Goal: Information Seeking & Learning: Learn about a topic

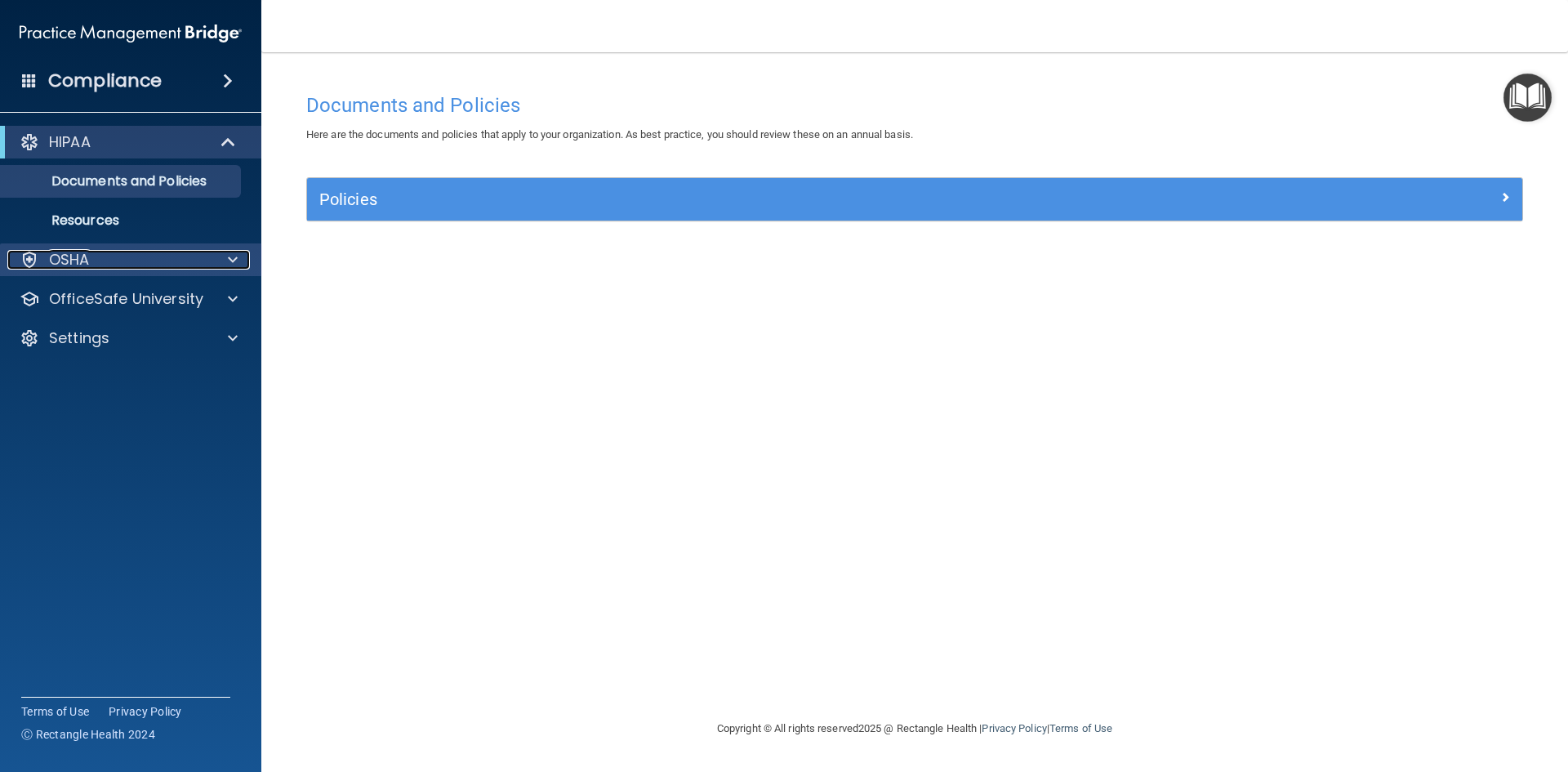
click at [71, 256] on p "OSHA" at bounding box center [69, 259] width 41 height 19
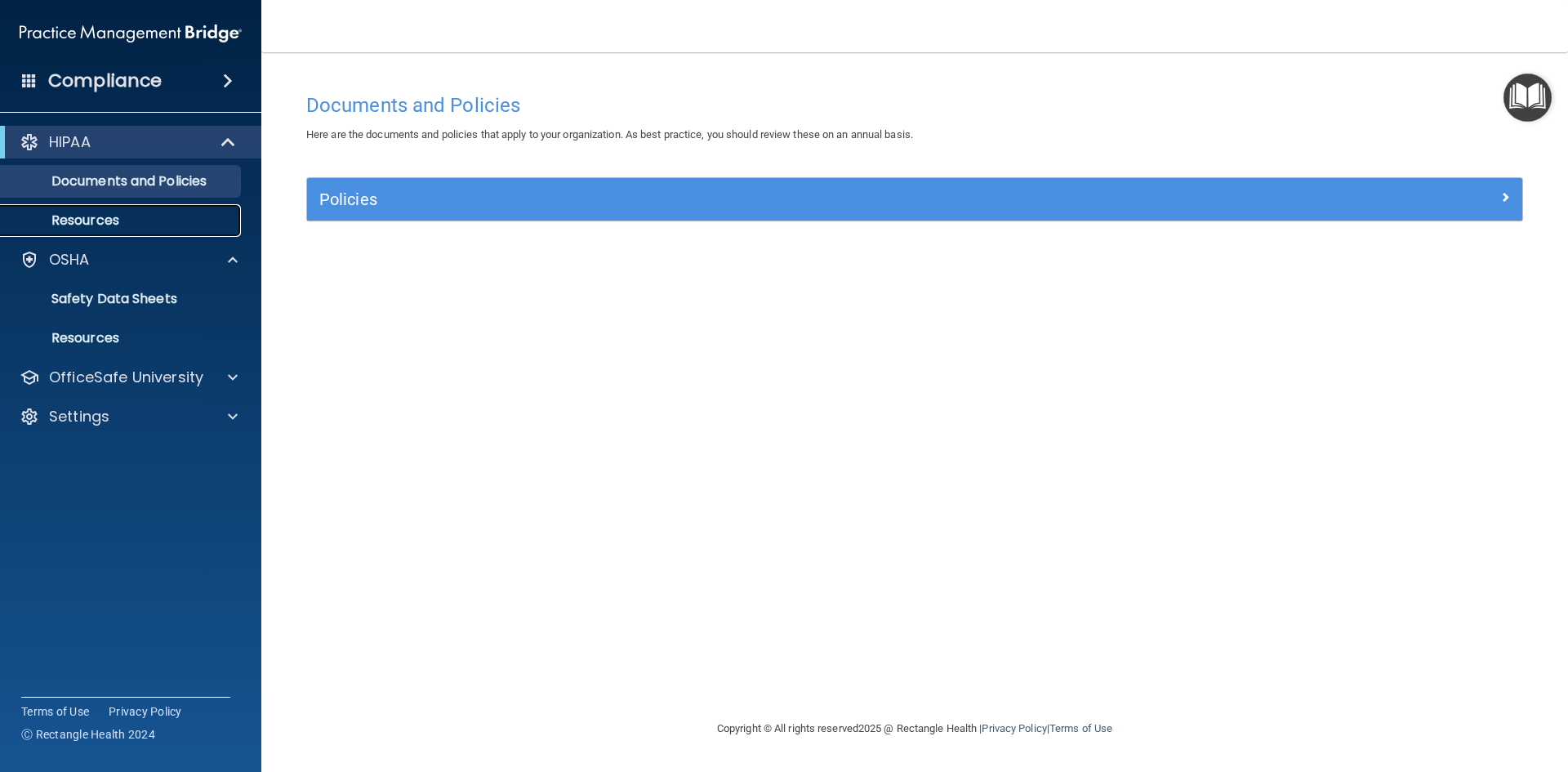
click at [96, 212] on p "Resources" at bounding box center [122, 220] width 223 height 16
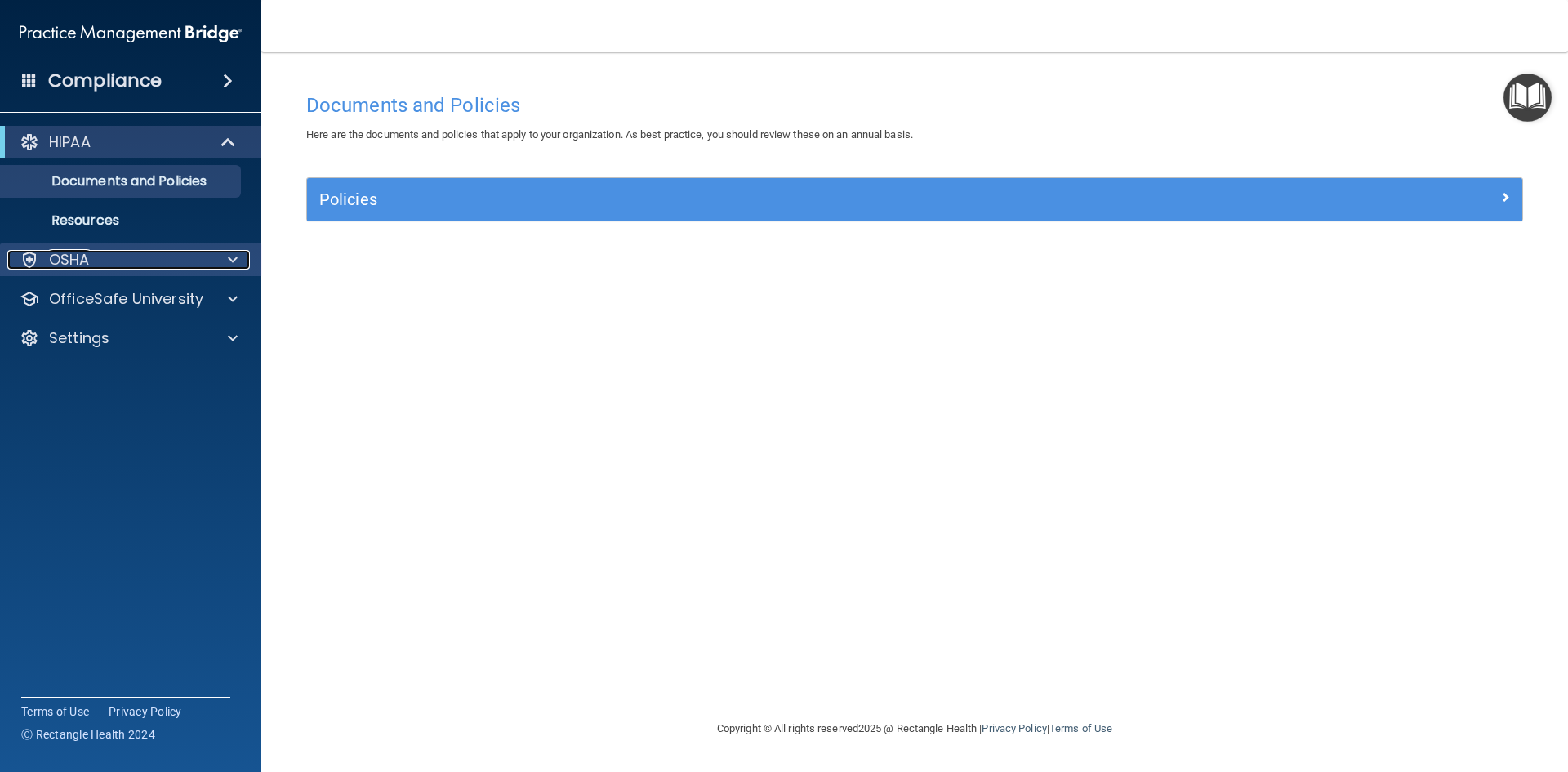
click at [227, 257] on div at bounding box center [230, 259] width 41 height 19
click at [225, 256] on div at bounding box center [230, 259] width 41 height 19
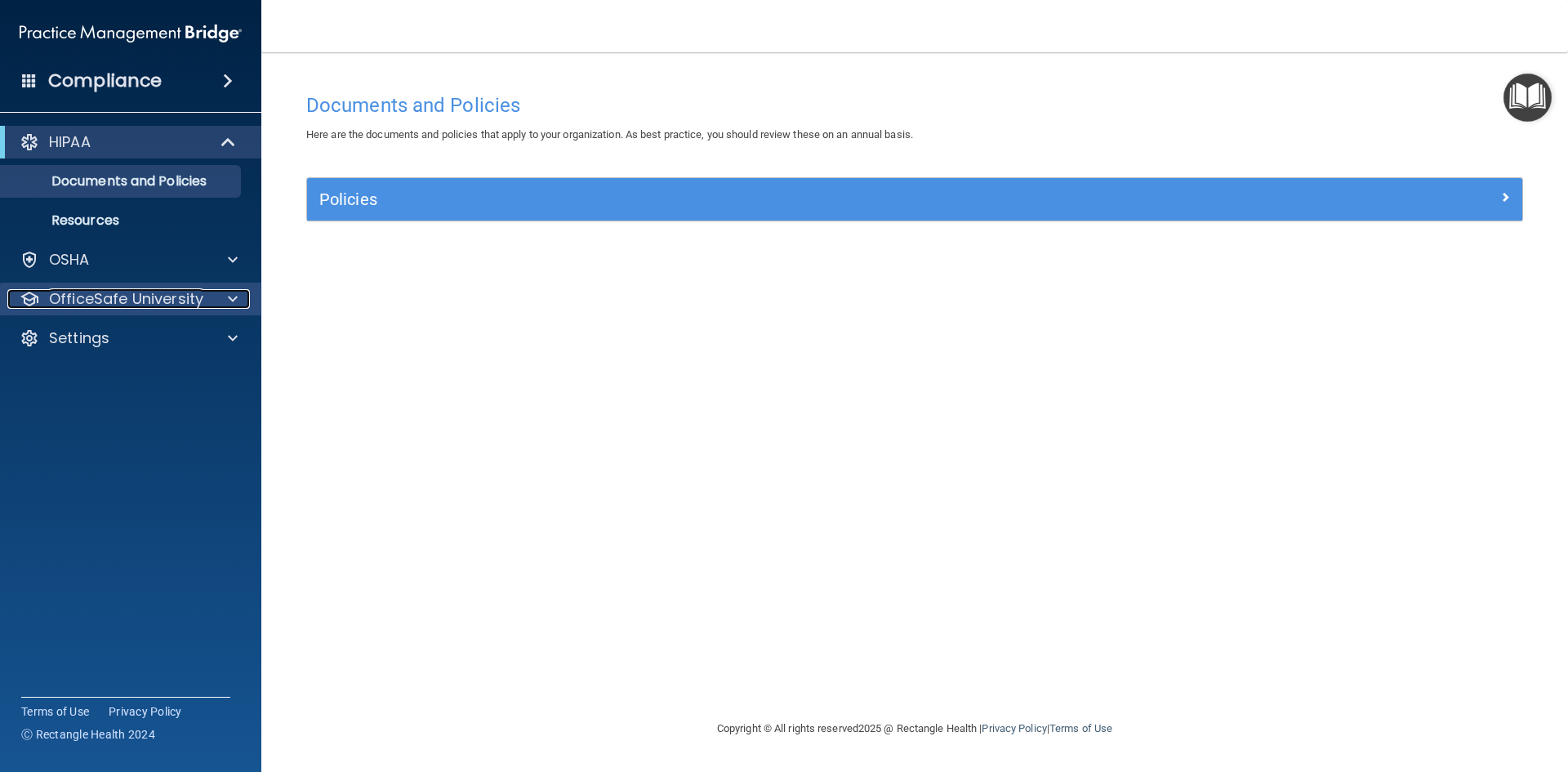
click at [232, 299] on span at bounding box center [233, 298] width 10 height 19
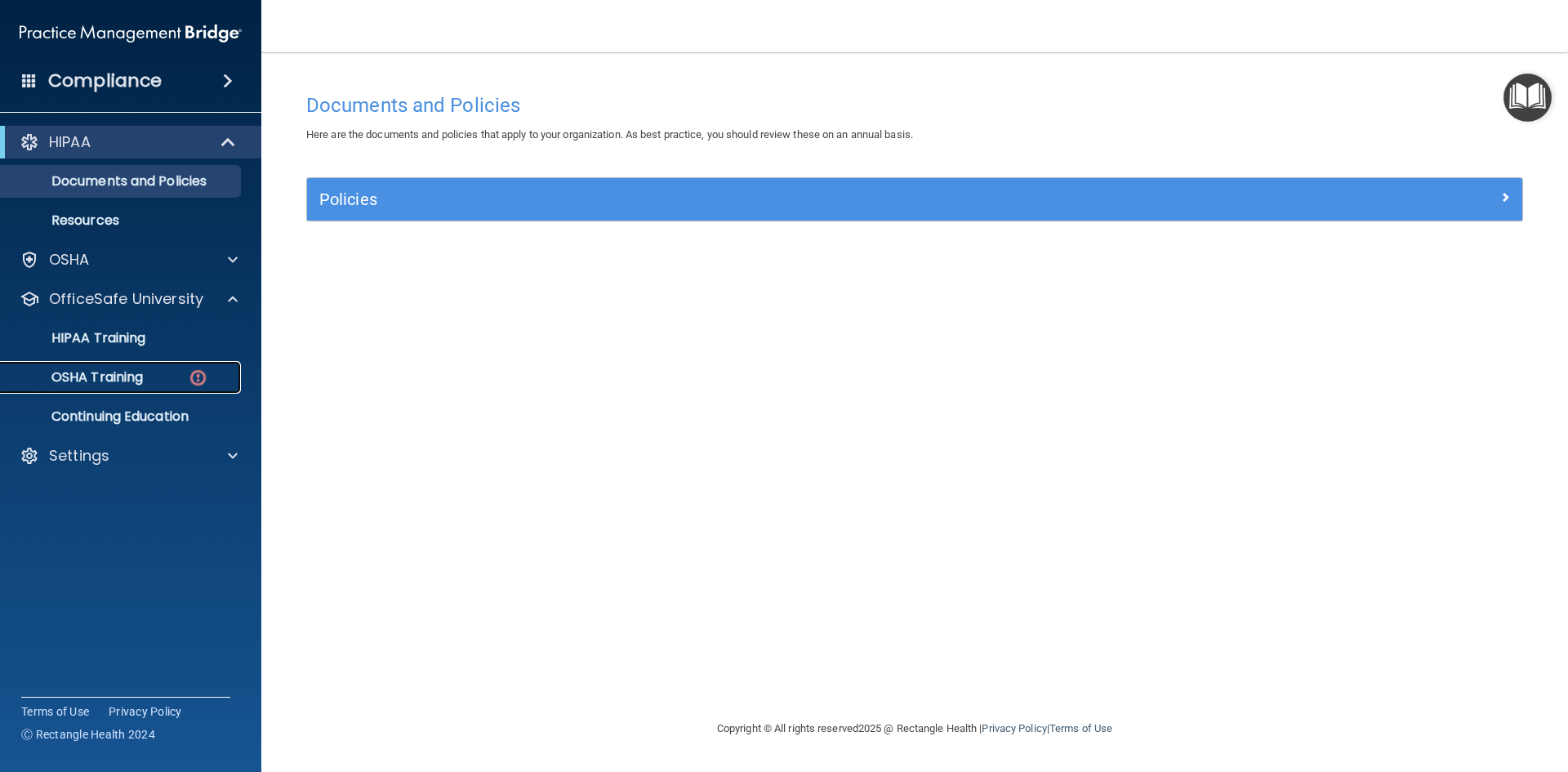
click at [97, 381] on p "OSHA Training" at bounding box center [77, 377] width 132 height 16
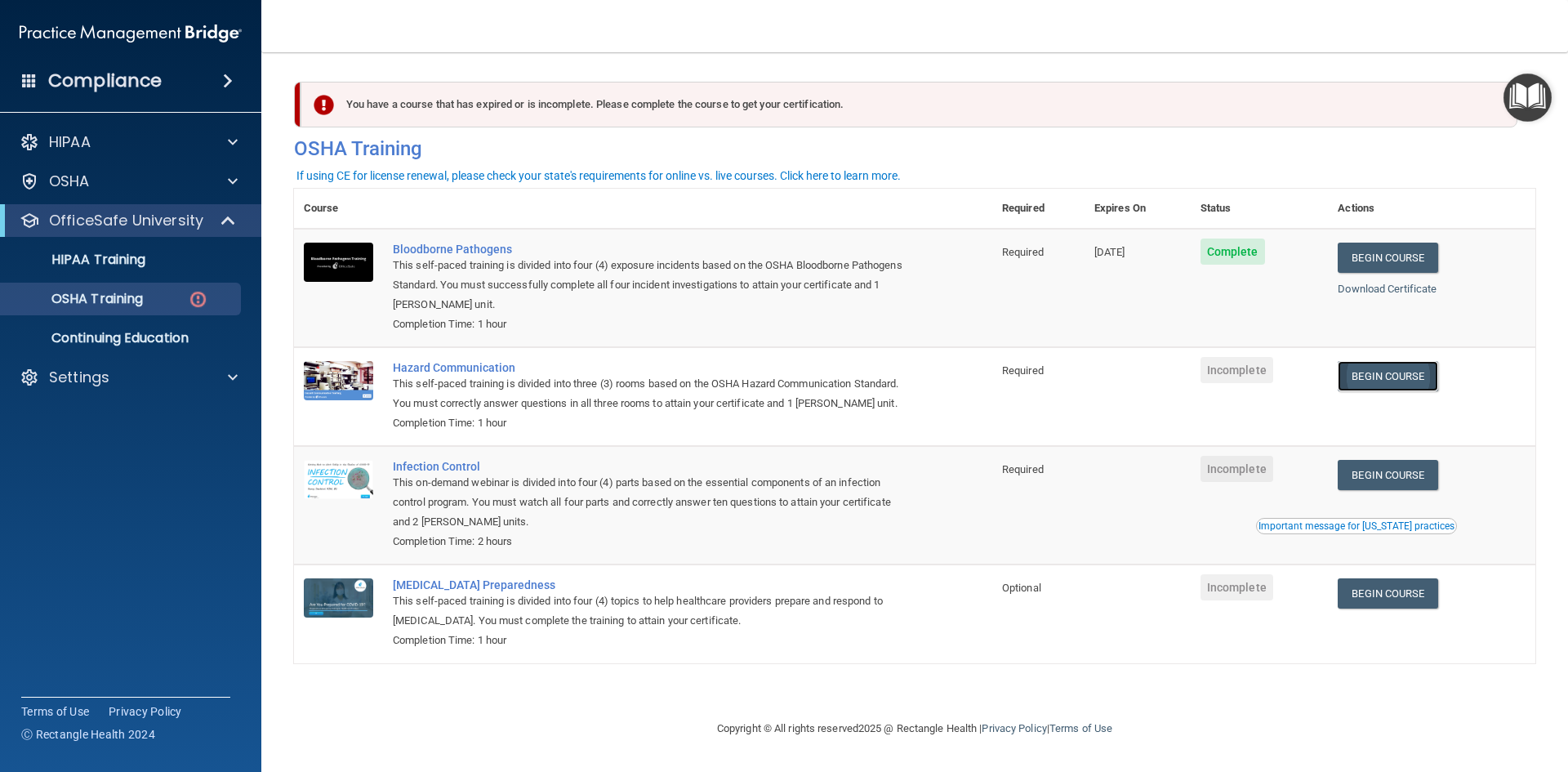
click at [1403, 375] on link "Begin Course" at bounding box center [1388, 376] width 100 height 30
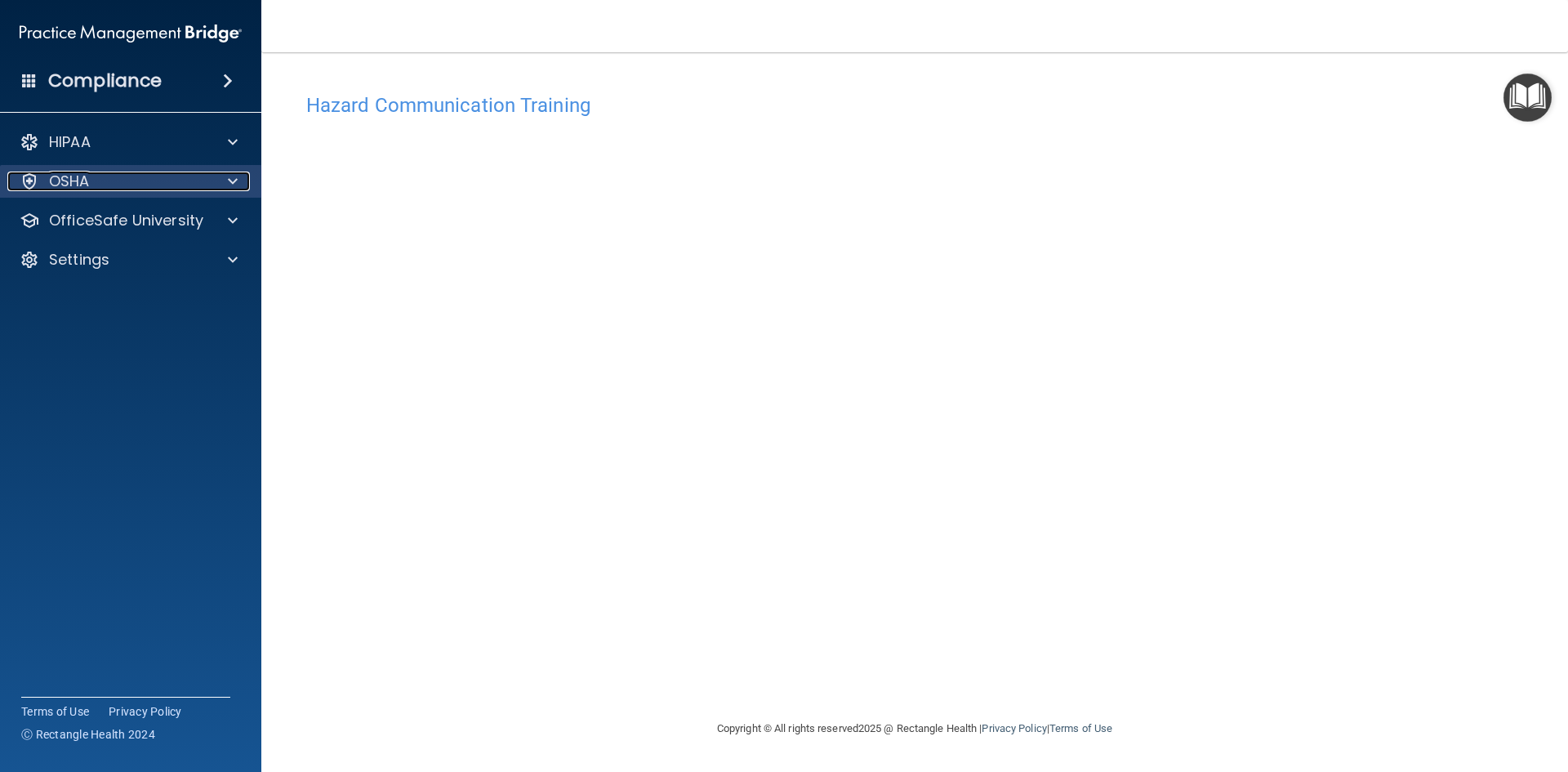
click at [69, 175] on p "OSHA" at bounding box center [69, 181] width 41 height 19
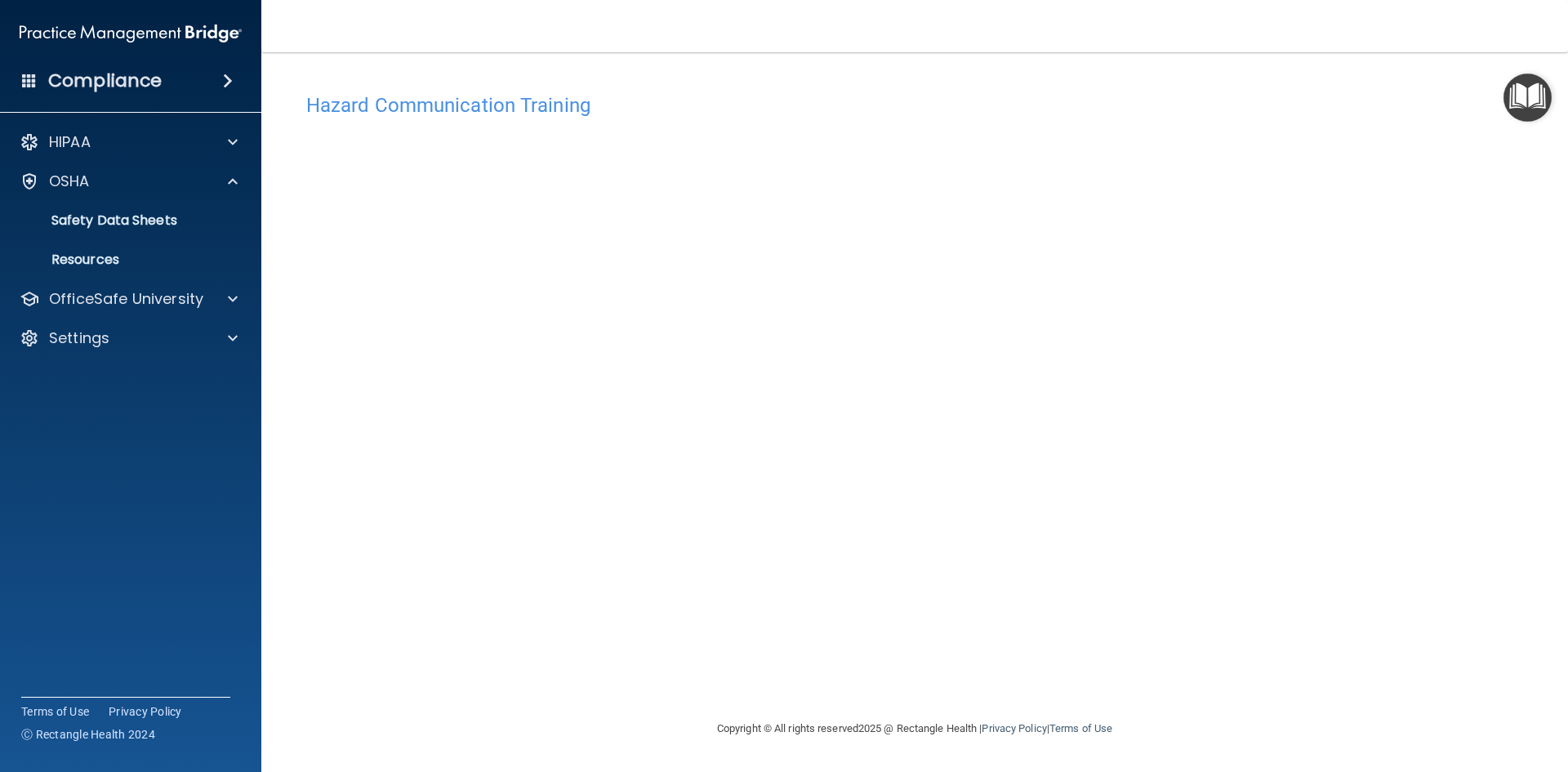
click at [62, 488] on accordion "HIPAA Documents and Policies Report an Incident Business Associates Emergency P…" at bounding box center [131, 339] width 262 height 441
click at [191, 287] on div "OfficeSafe University" at bounding box center [131, 298] width 262 height 33
click at [215, 293] on div at bounding box center [230, 298] width 41 height 19
click at [91, 375] on p "OSHA Training" at bounding box center [77, 377] width 132 height 16
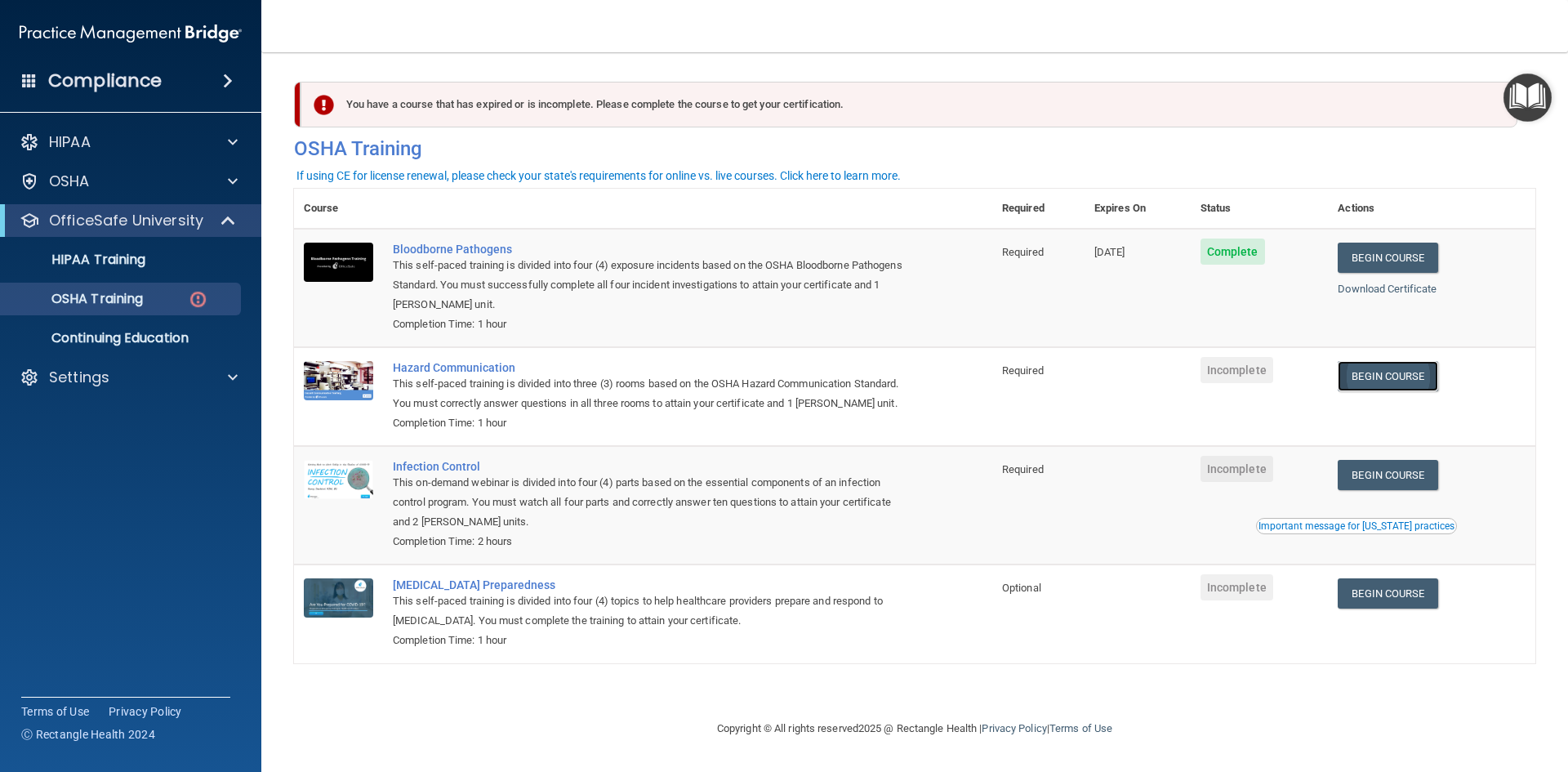
click at [1398, 379] on link "Begin Course" at bounding box center [1388, 376] width 100 height 30
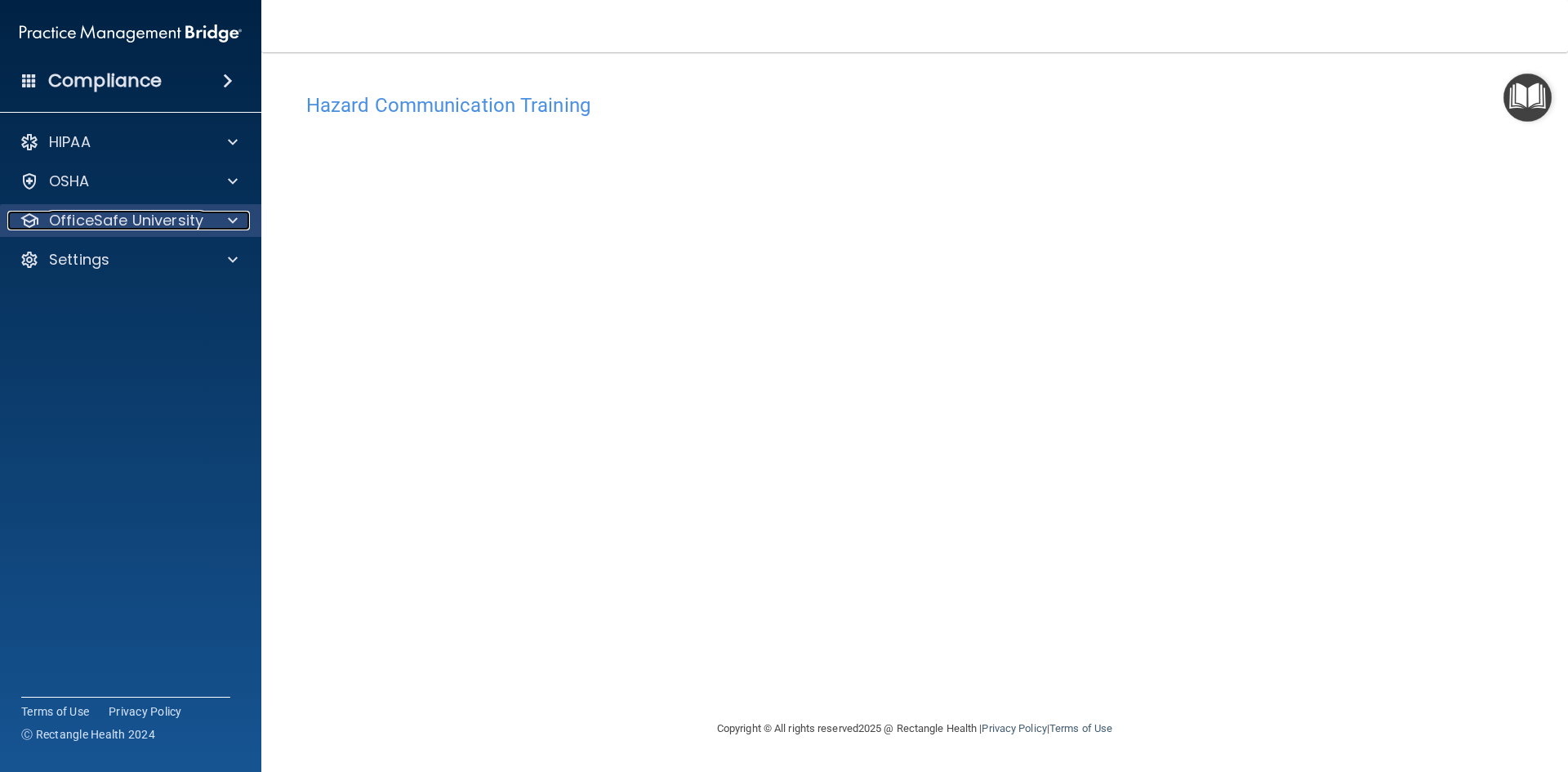
click at [215, 220] on div at bounding box center [230, 220] width 41 height 19
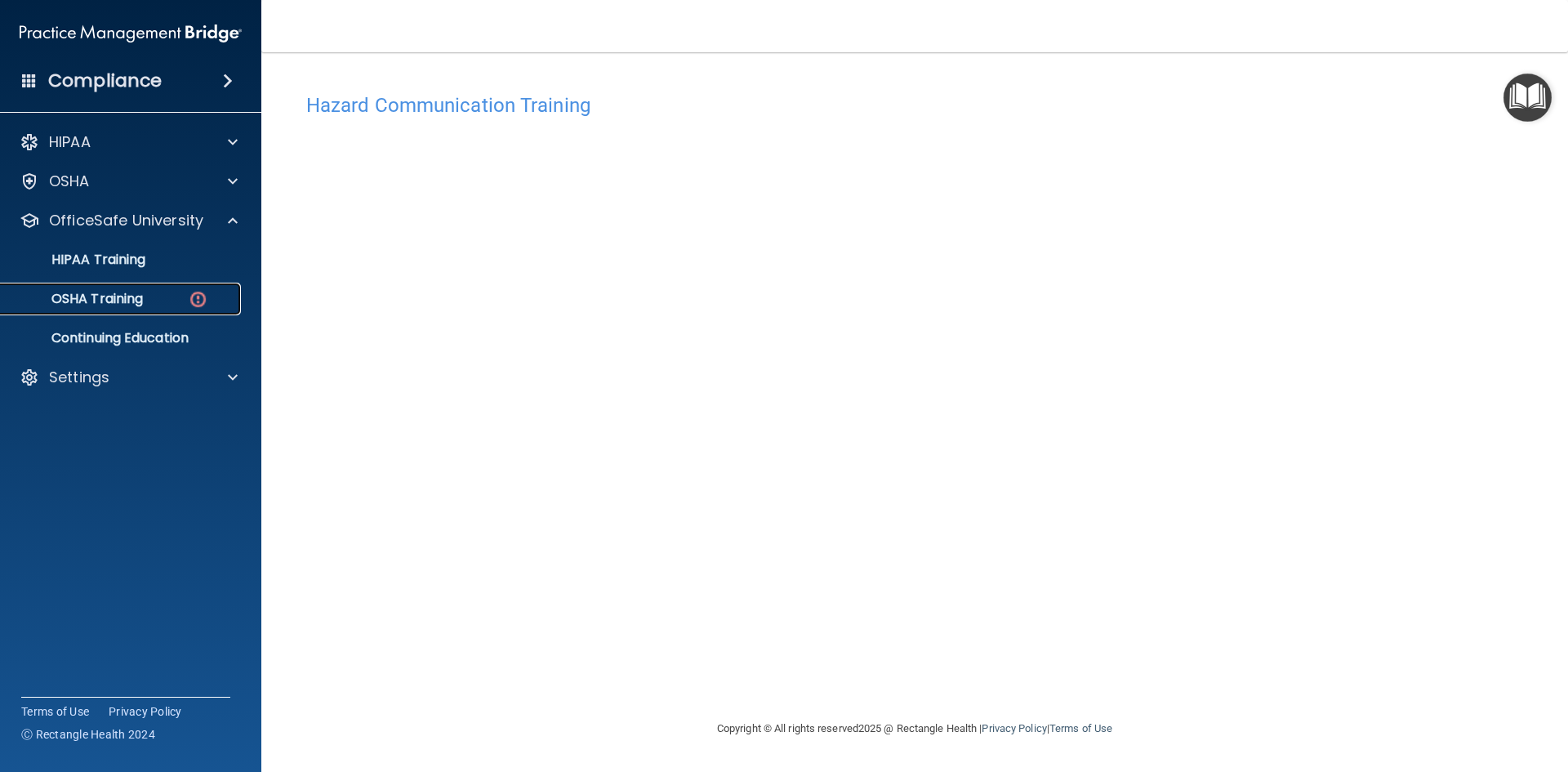
click at [146, 295] on div "OSHA Training" at bounding box center [122, 298] width 223 height 16
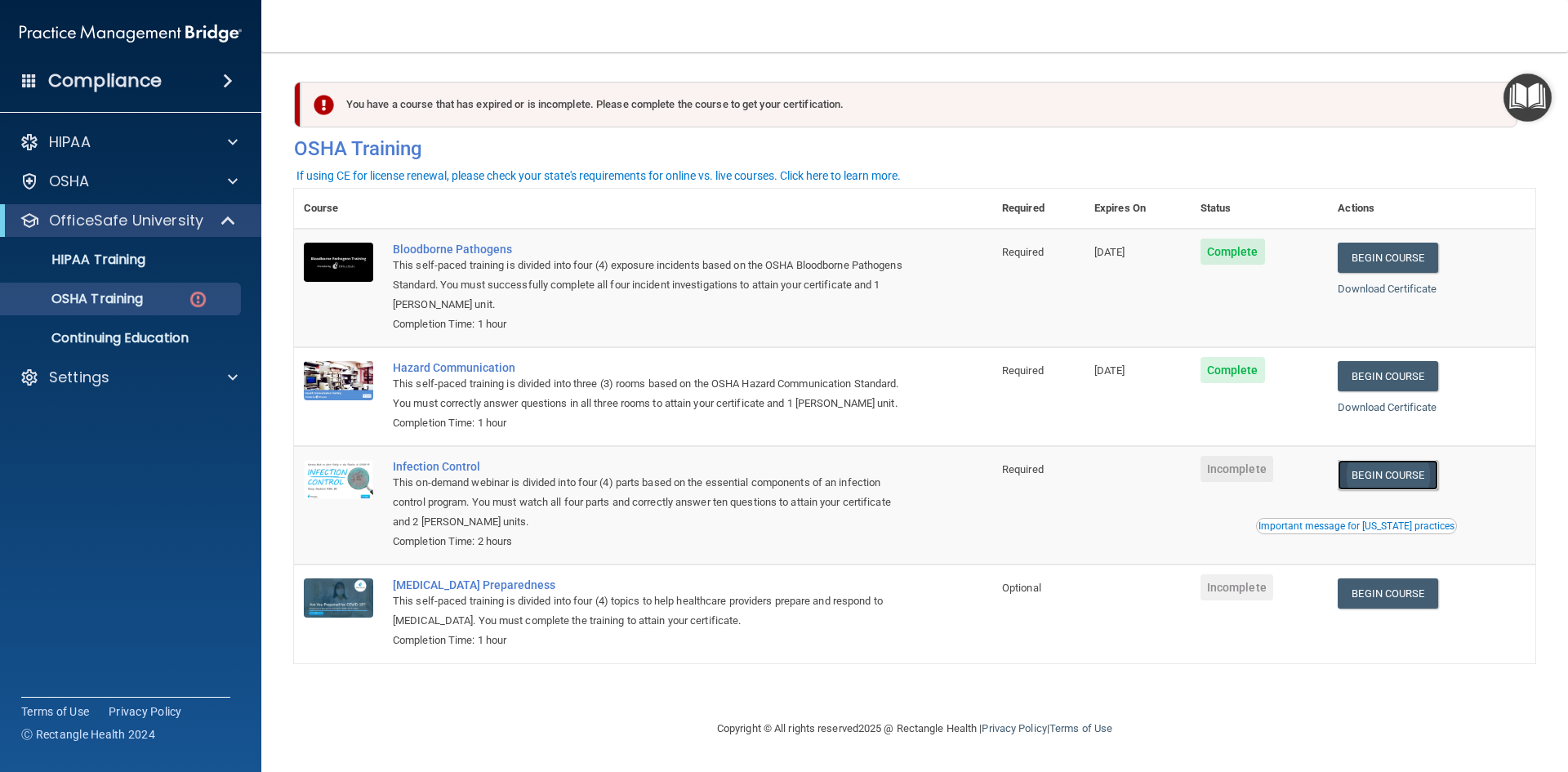
click at [1399, 481] on link "Begin Course" at bounding box center [1388, 475] width 100 height 30
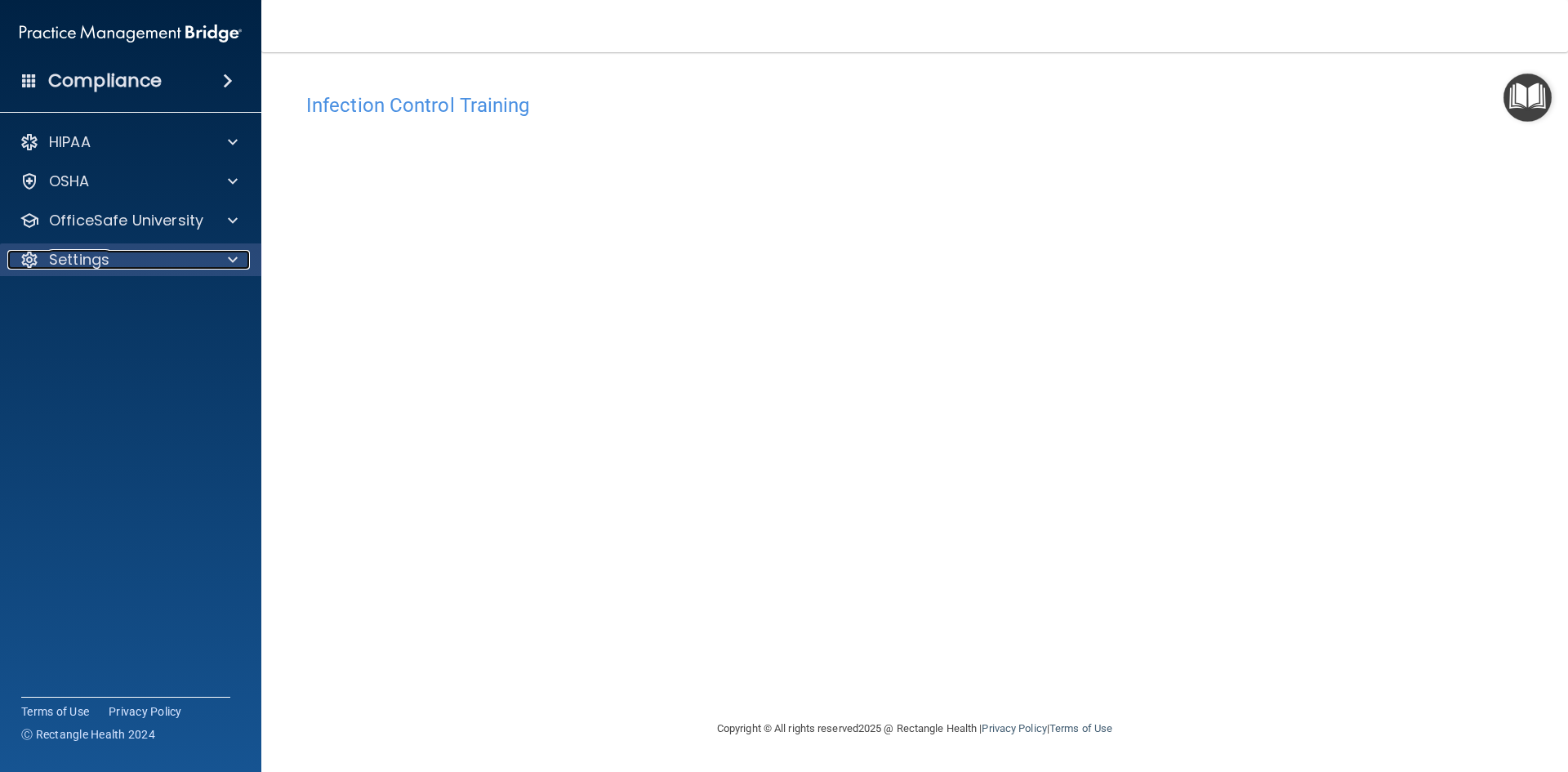
click at [132, 263] on div "Settings" at bounding box center [109, 259] width 203 height 19
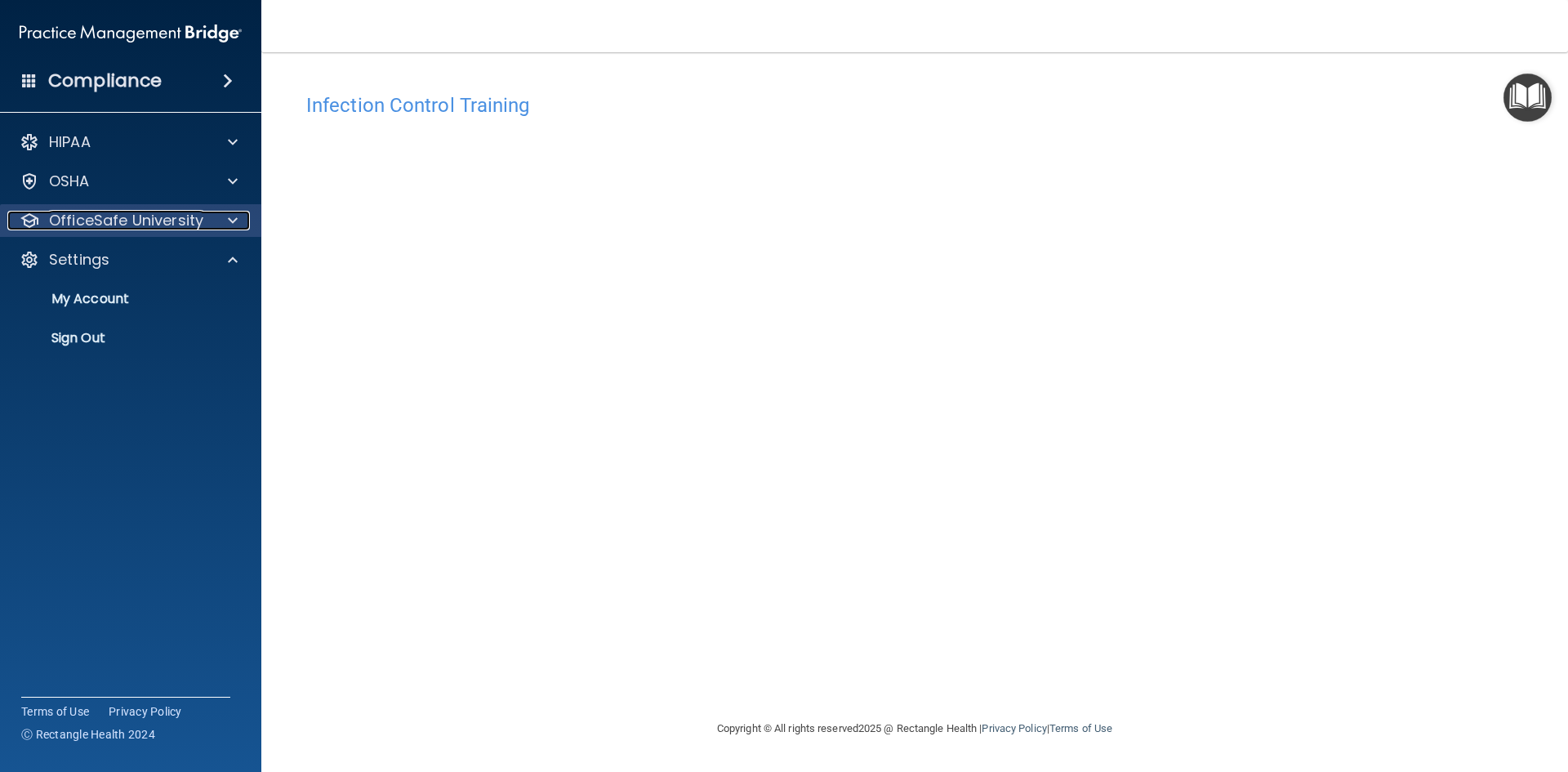
click at [148, 215] on p "OfficeSafe University" at bounding box center [126, 220] width 154 height 19
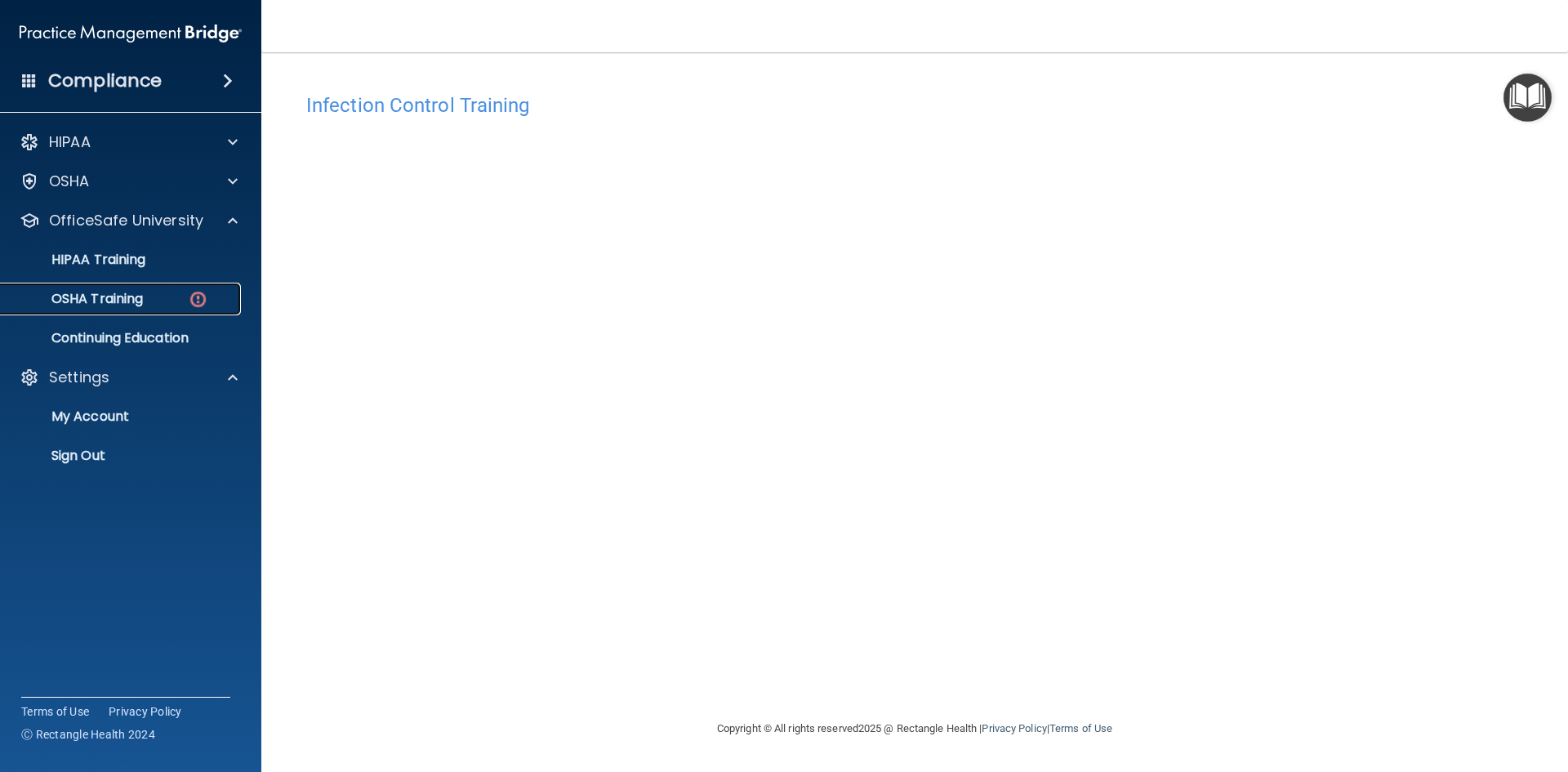
click at [139, 302] on p "OSHA Training" at bounding box center [77, 298] width 132 height 16
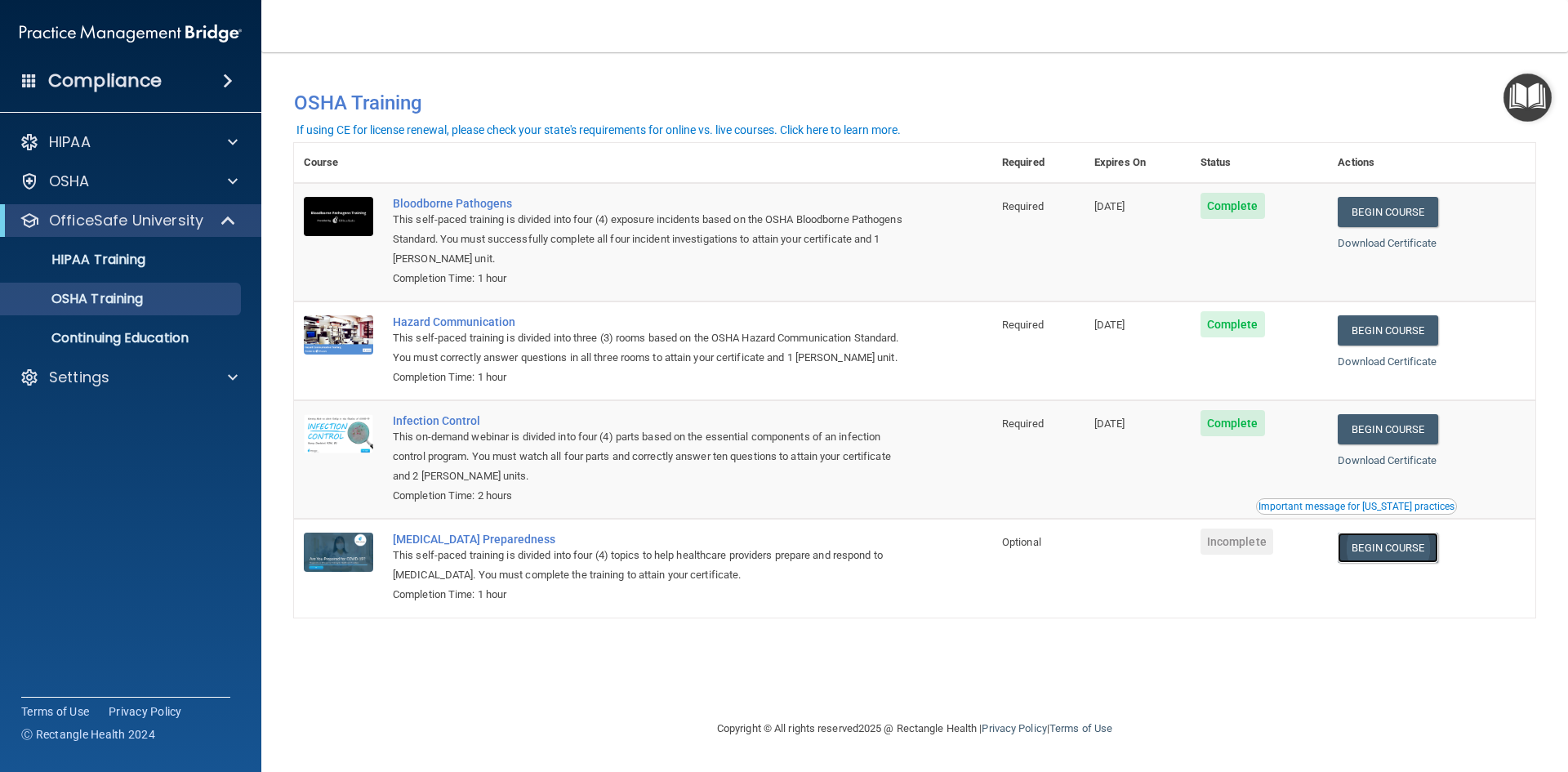
click at [1386, 549] on link "Begin Course" at bounding box center [1388, 547] width 100 height 30
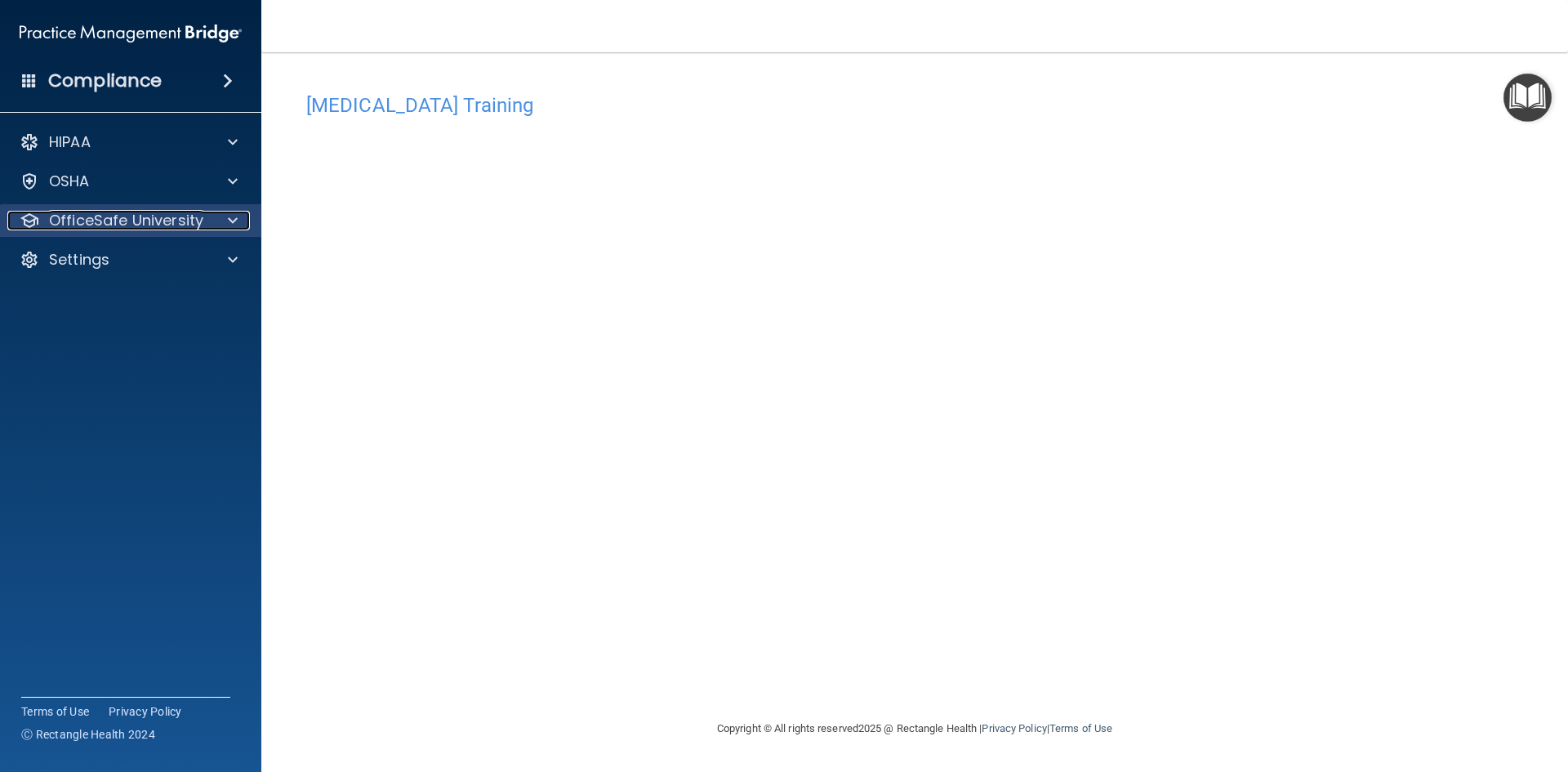
click at [145, 215] on p "OfficeSafe University" at bounding box center [126, 220] width 154 height 19
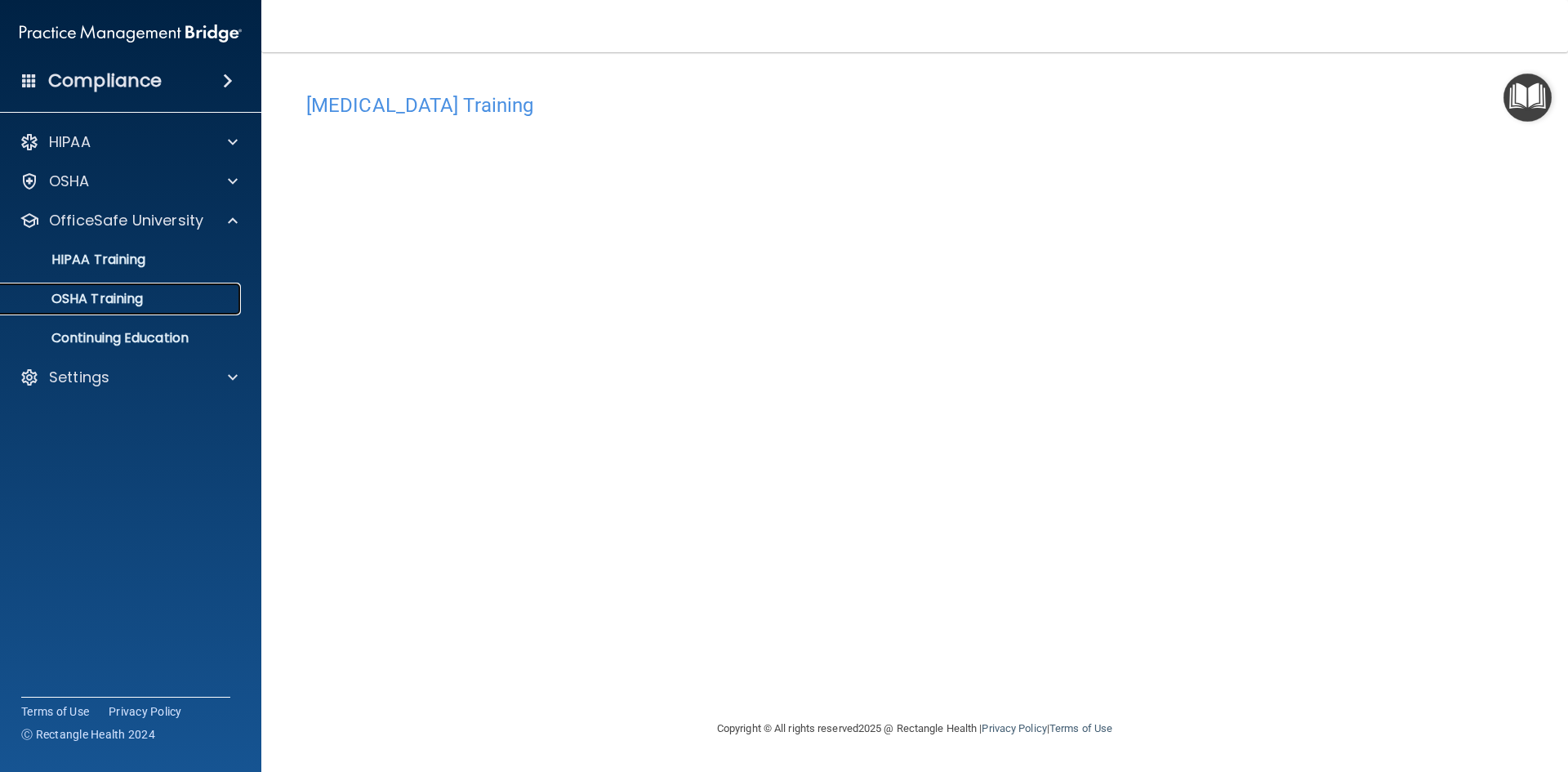
click at [94, 299] on p "OSHA Training" at bounding box center [77, 298] width 132 height 16
